Goal: Task Accomplishment & Management: Manage account settings

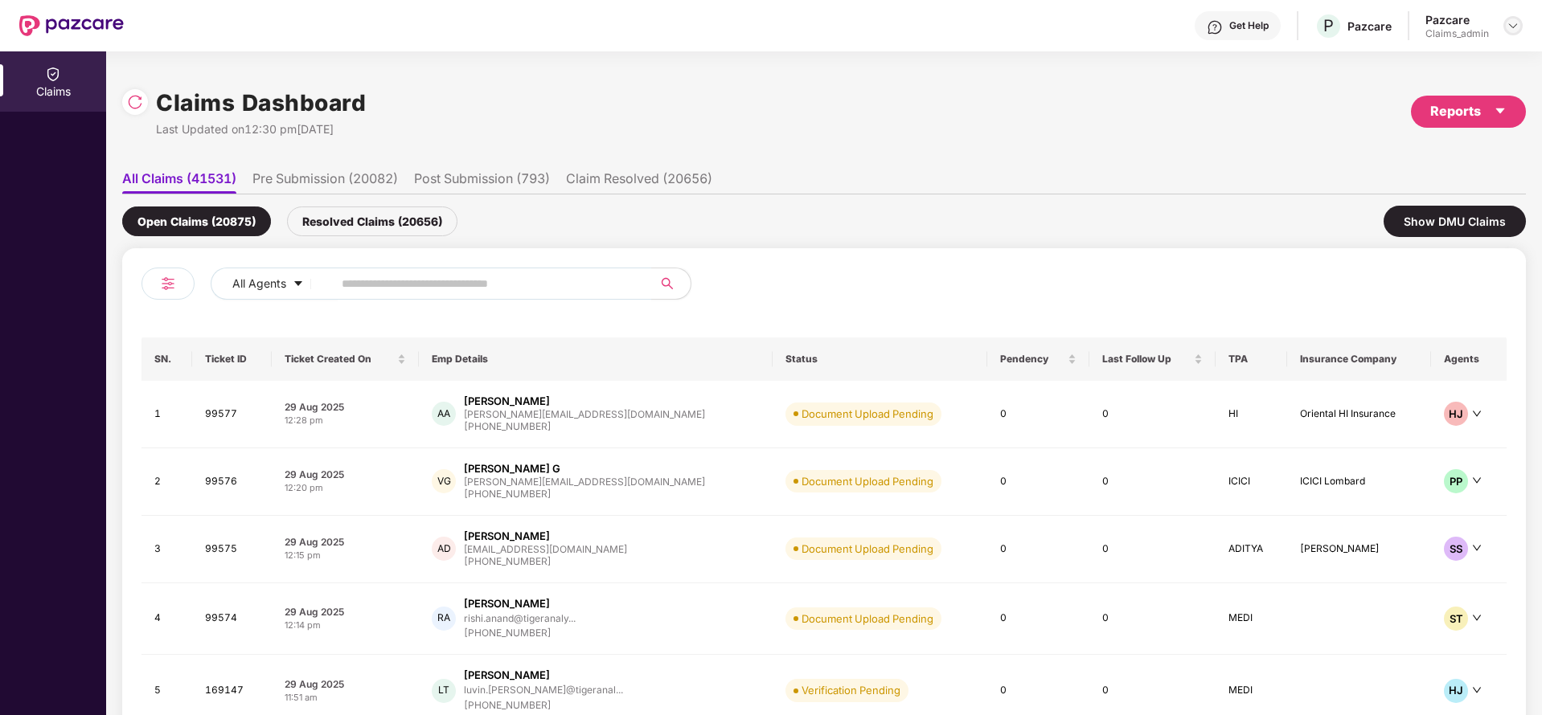
click at [1516, 31] on img at bounding box center [1512, 25] width 13 height 13
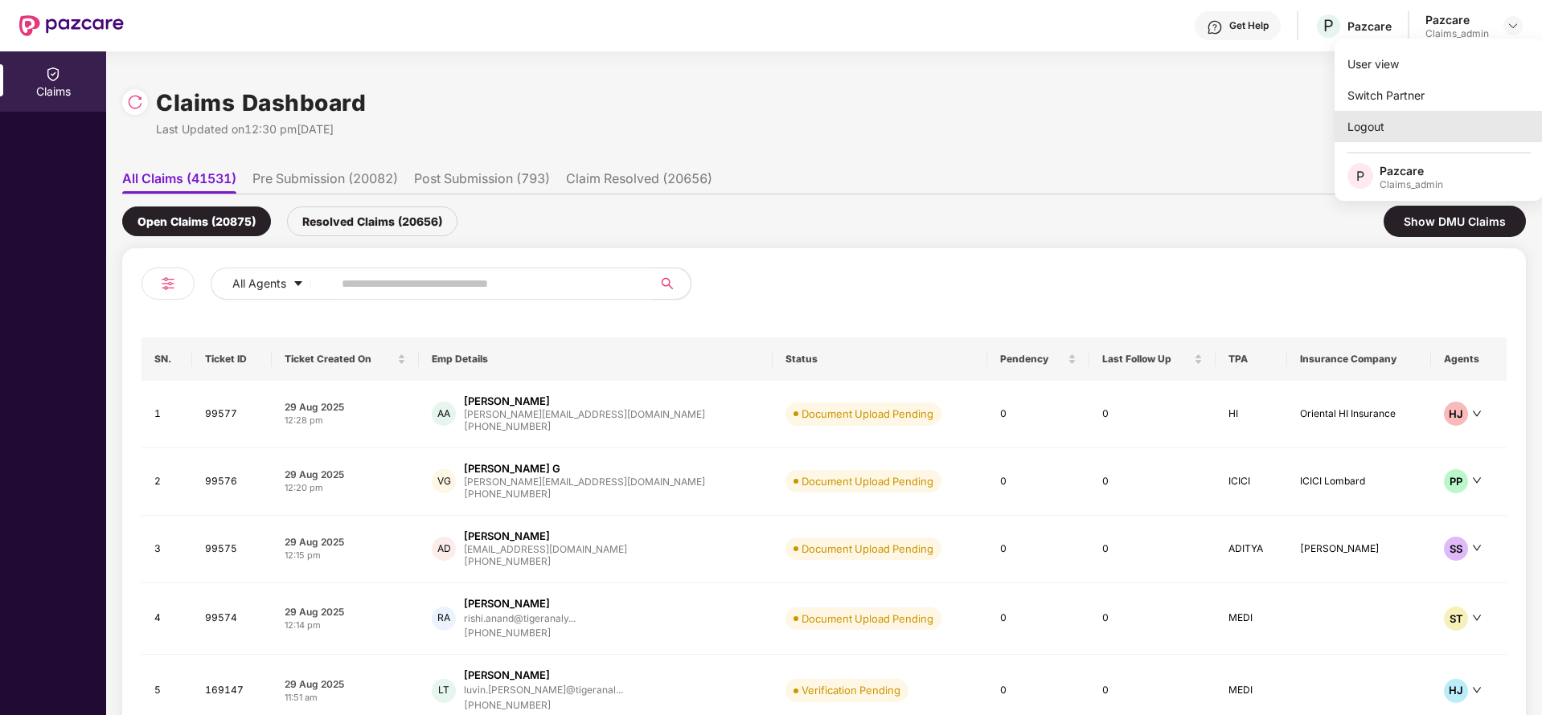
click at [1407, 130] on div "Logout" at bounding box center [1438, 126] width 209 height 31
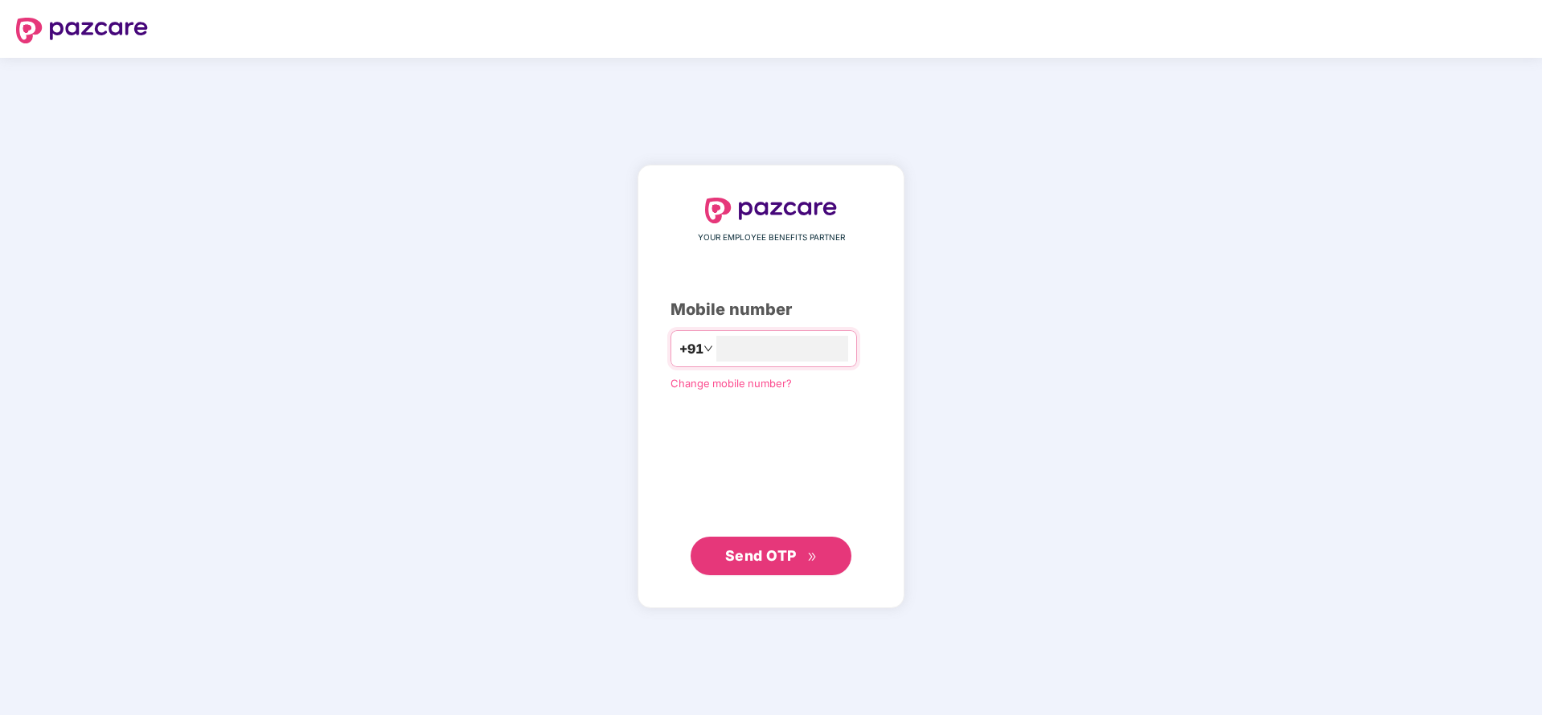
type input "**********"
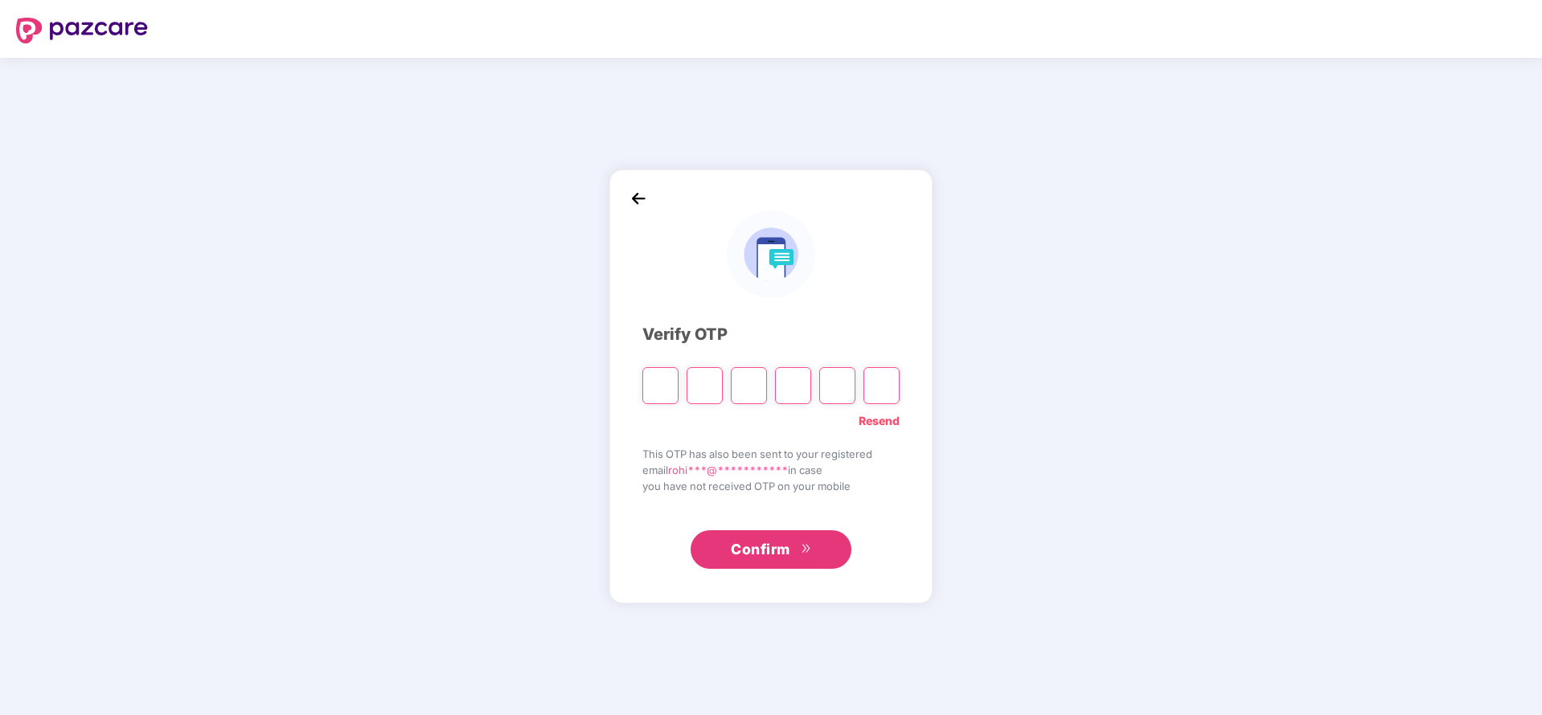
paste input "*"
type input "*"
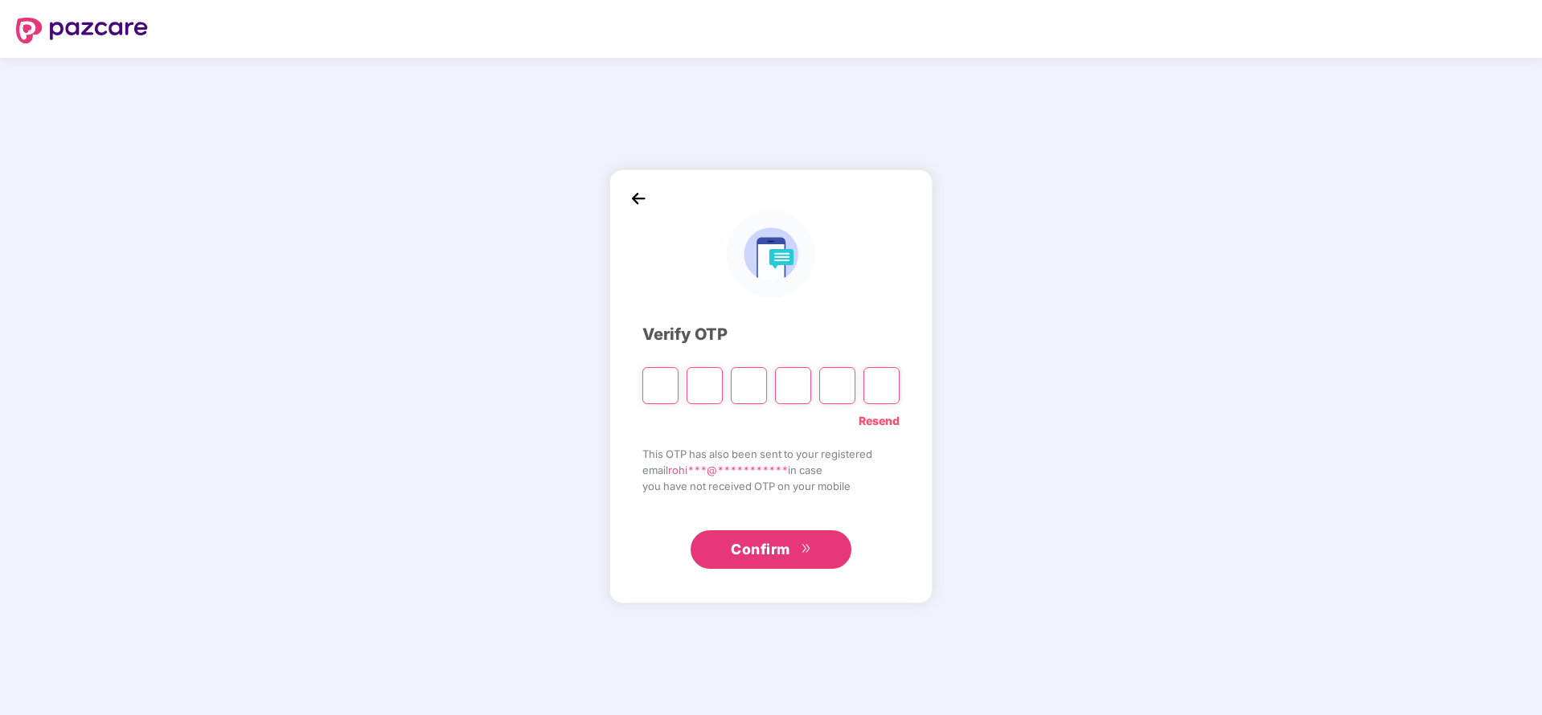
type input "*"
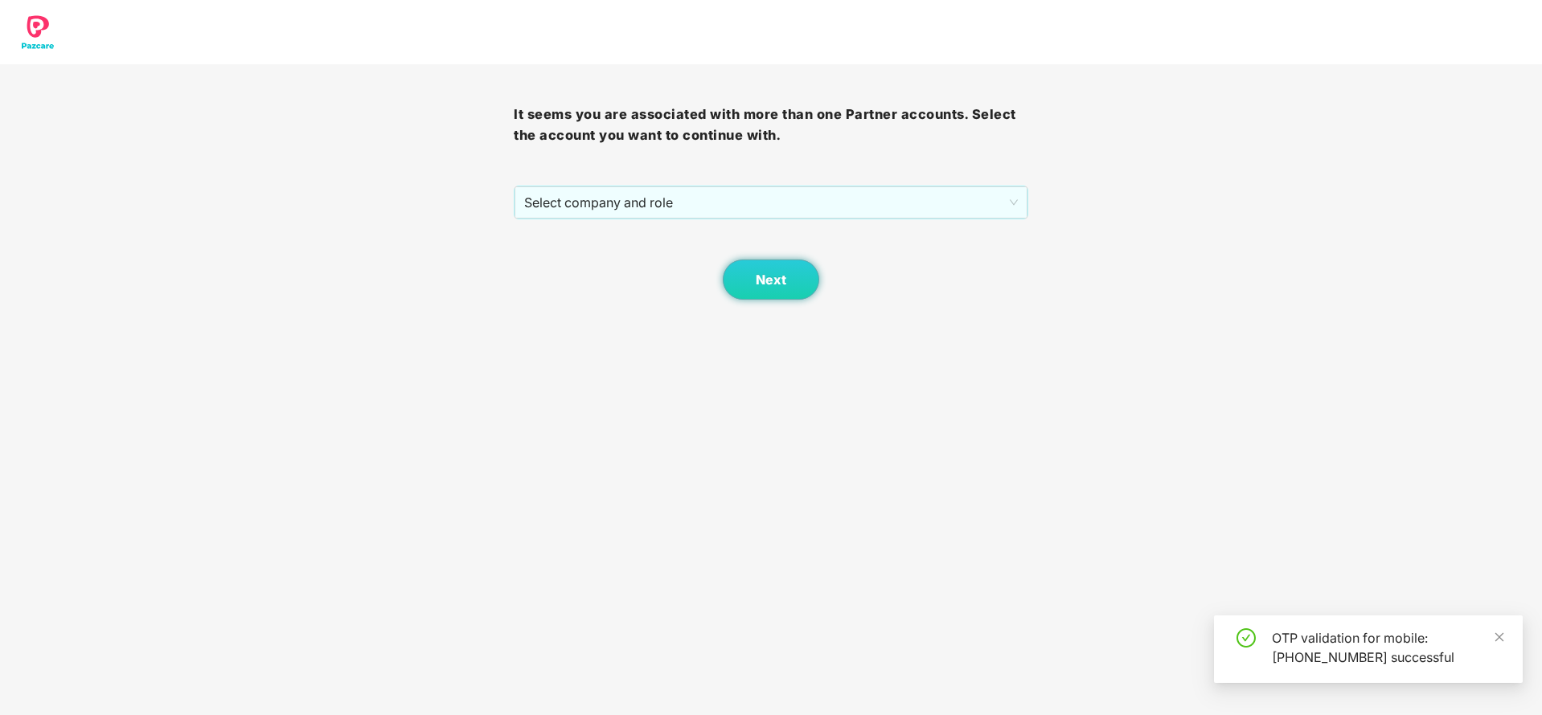
click at [762, 220] on div "Next" at bounding box center [771, 259] width 514 height 80
click at [763, 204] on span "Select company and role" at bounding box center [770, 202] width 493 height 31
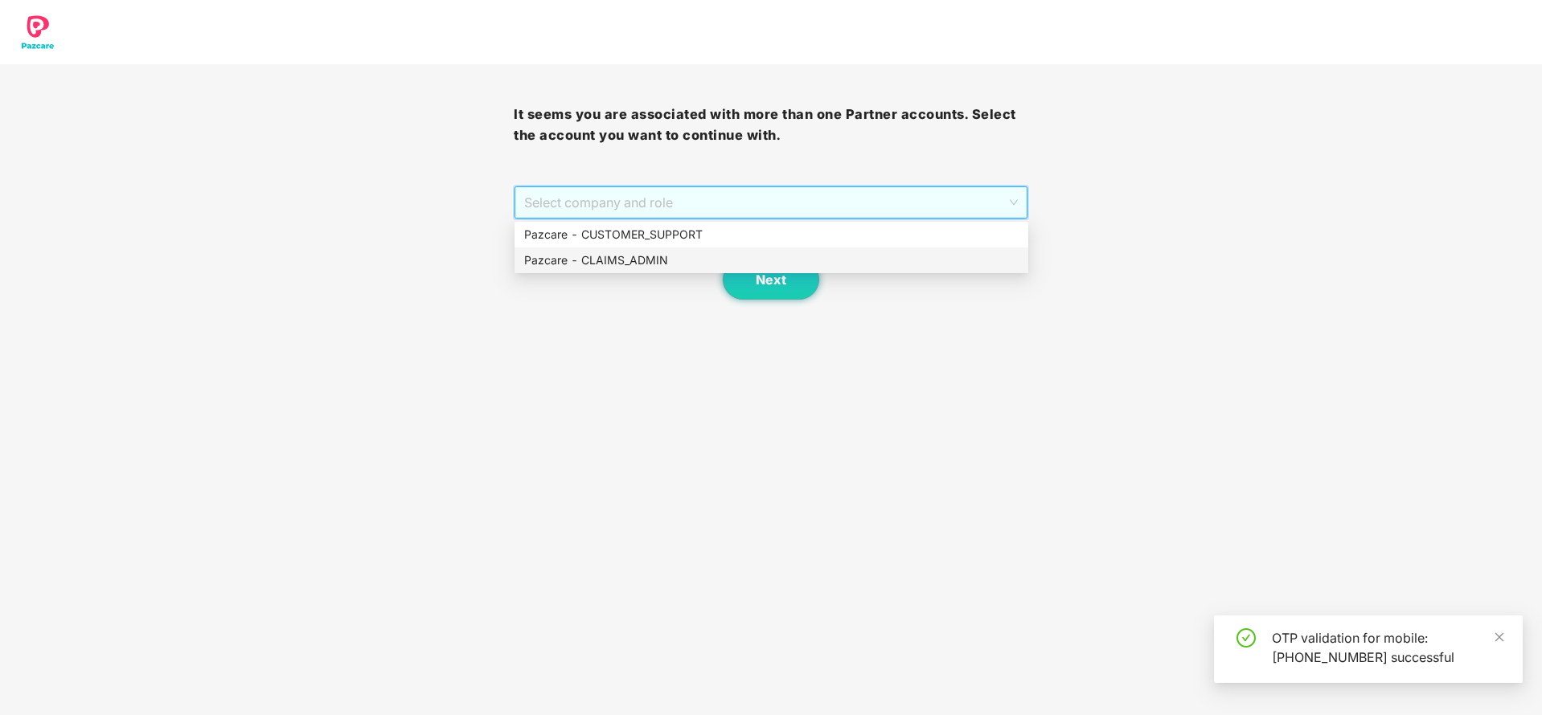
click at [624, 260] on div "Pazcare - CLAIMS_ADMIN" at bounding box center [771, 261] width 494 height 18
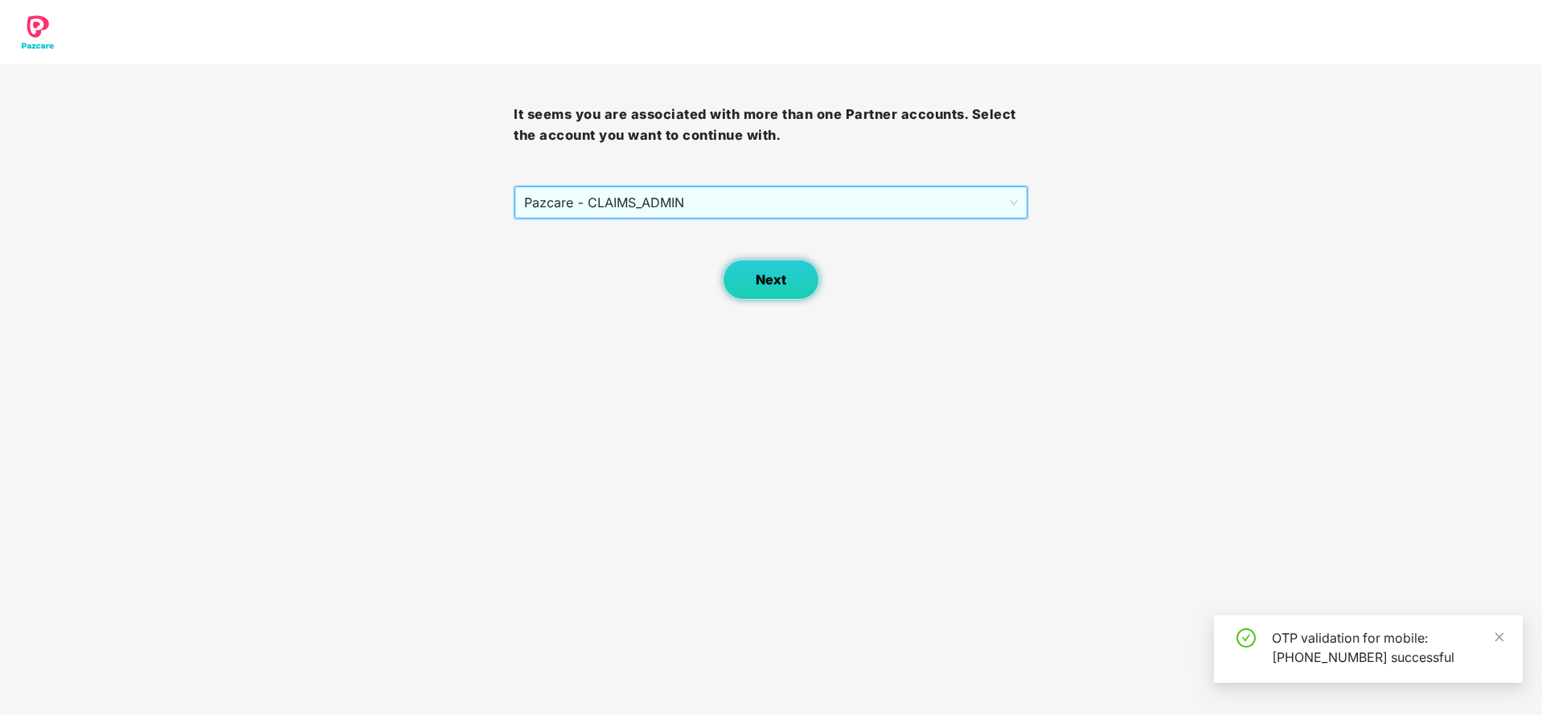
click at [755, 280] on button "Next" at bounding box center [771, 280] width 96 height 40
